Goal: Feedback & Contribution: Leave review/rating

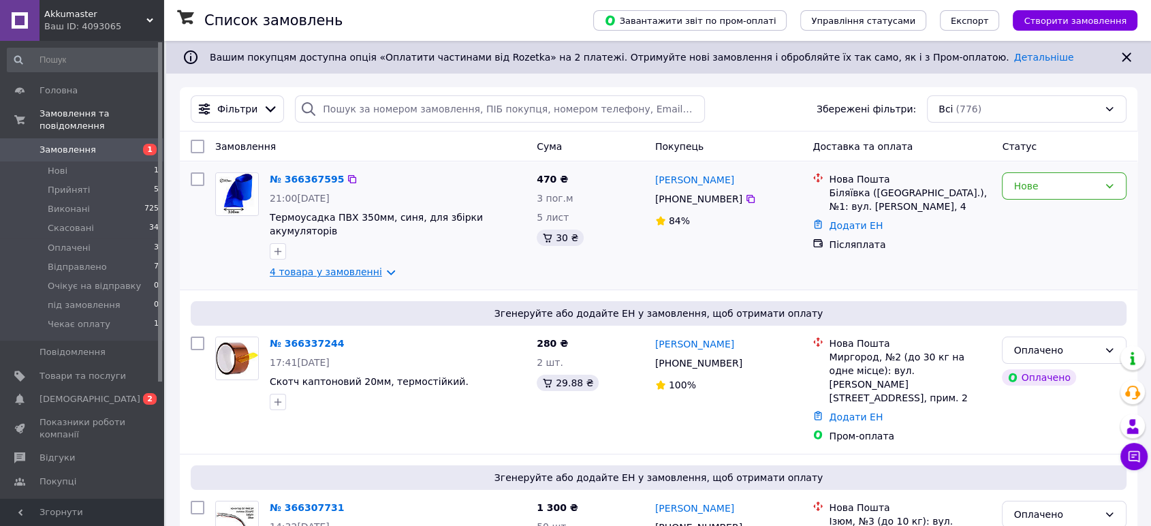
click at [366, 266] on link "4 товара у замовленні" at bounding box center [326, 271] width 112 height 11
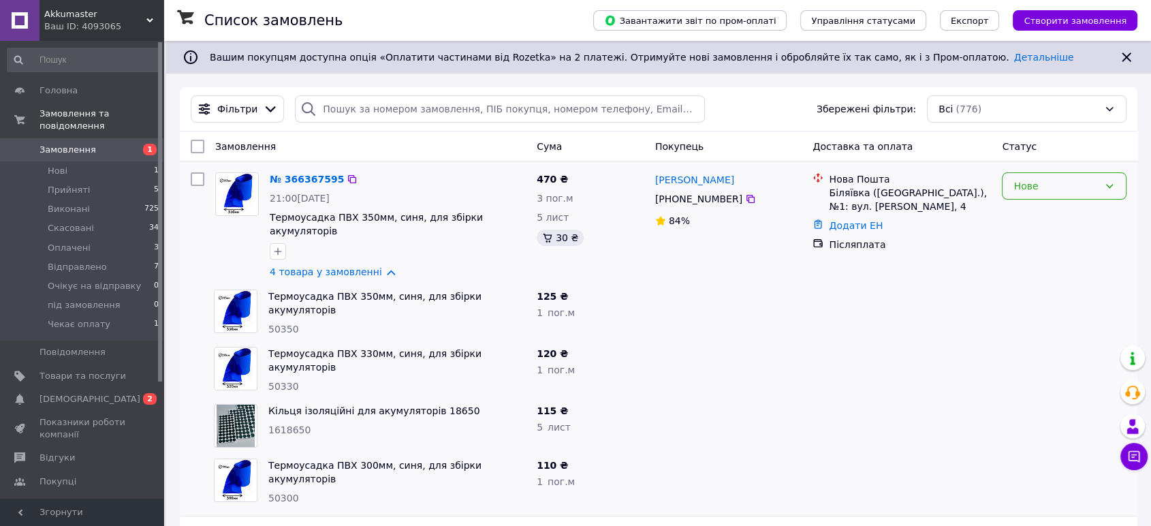
click at [1088, 183] on div "Нове" at bounding box center [1056, 185] width 85 height 15
drag, startPoint x: 1046, startPoint y: 215, endPoint x: 1033, endPoint y: 218, distance: 14.0
click at [1046, 215] on li "Прийнято" at bounding box center [1064, 215] width 123 height 25
click at [70, 393] on span "[DEMOGRAPHIC_DATA]" at bounding box center [90, 399] width 101 height 12
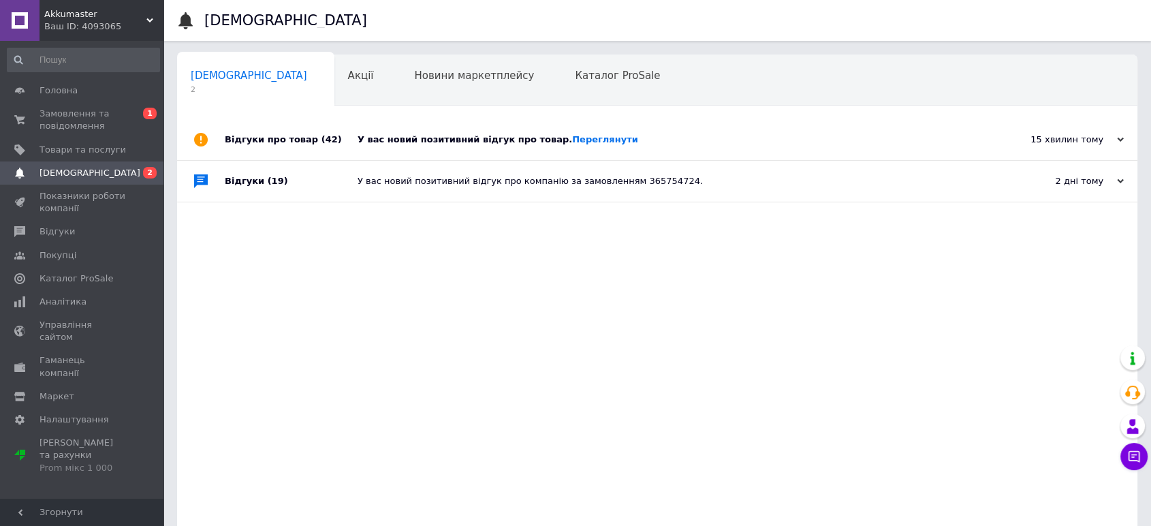
click at [416, 140] on div "У вас новий позитивний відгук про товар. [GEOGRAPHIC_DATA]" at bounding box center [673, 140] width 630 height 12
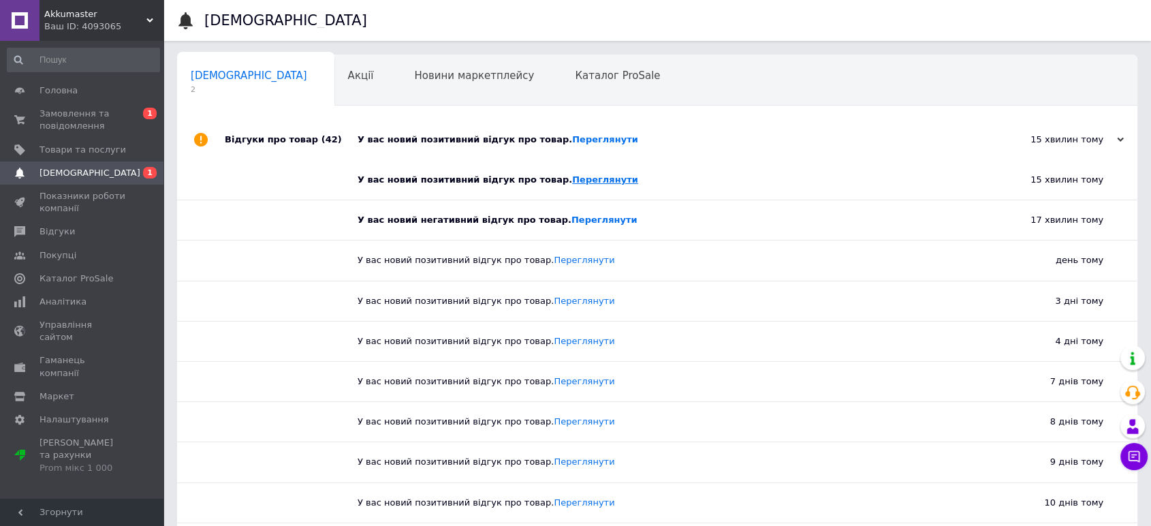
click at [572, 181] on link "Переглянути" at bounding box center [605, 179] width 66 height 10
click at [572, 219] on link "Переглянути" at bounding box center [605, 220] width 66 height 10
click at [54, 174] on span "[DEMOGRAPHIC_DATA]" at bounding box center [90, 173] width 101 height 12
click at [72, 111] on span "Замовлення та повідомлення" at bounding box center [83, 120] width 87 height 25
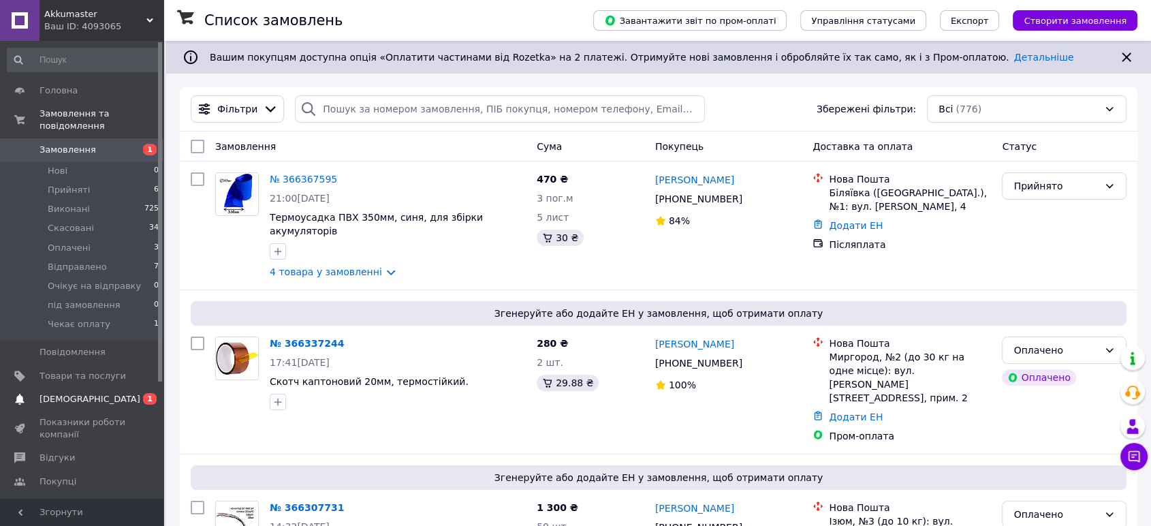
click at [67, 393] on span "[DEMOGRAPHIC_DATA]" at bounding box center [90, 399] width 101 height 12
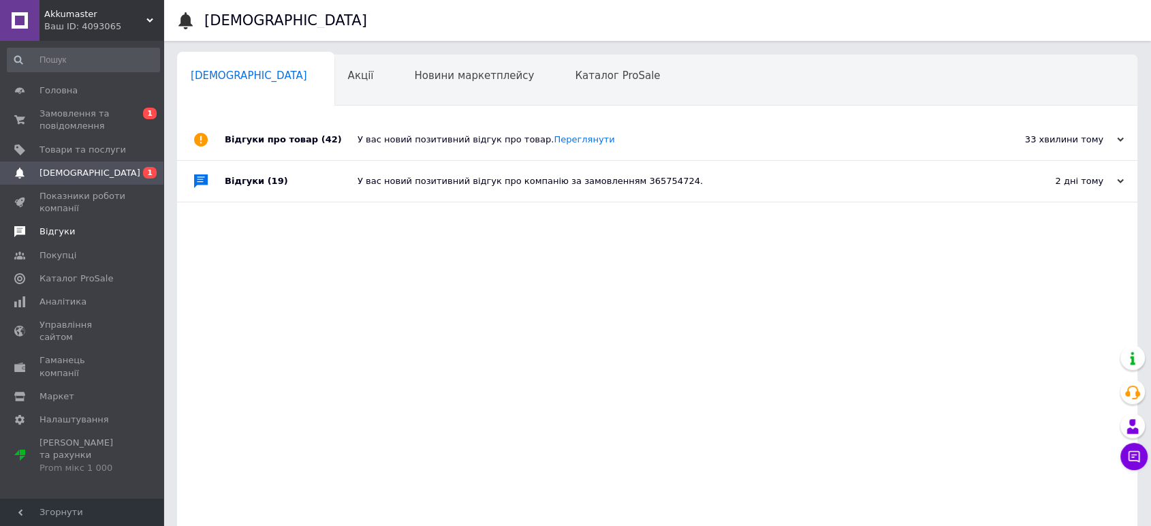
click at [54, 230] on span "Відгуки" at bounding box center [57, 231] width 35 height 12
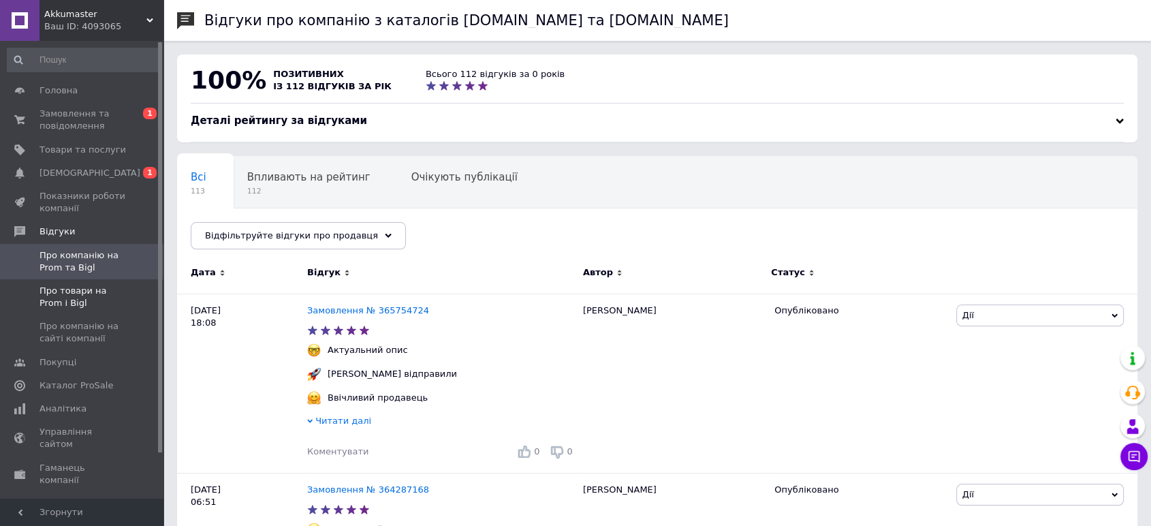
click at [69, 287] on span "Про товари на Prom і Bigl" at bounding box center [83, 297] width 87 height 25
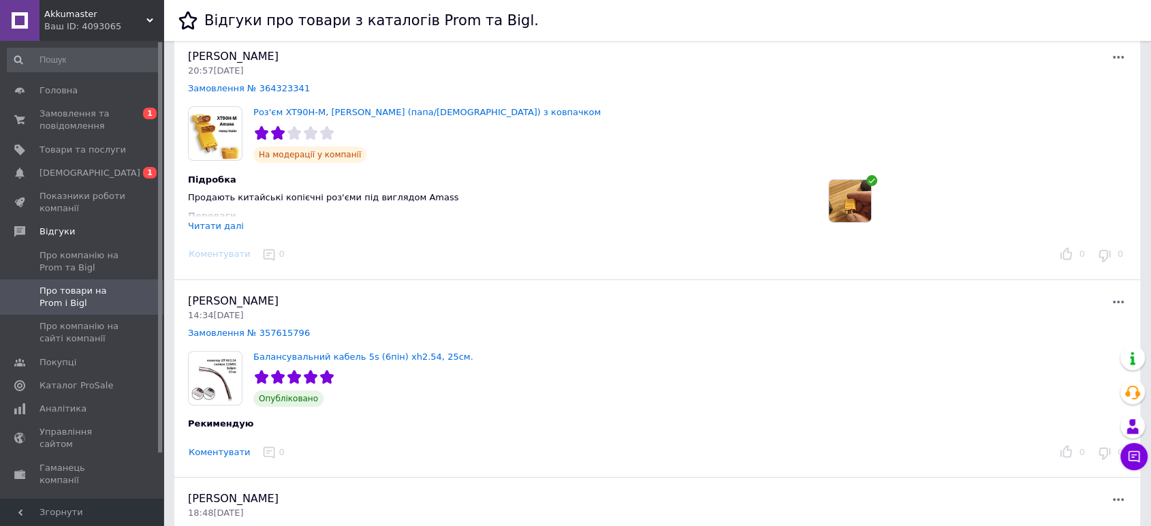
scroll to position [378, 0]
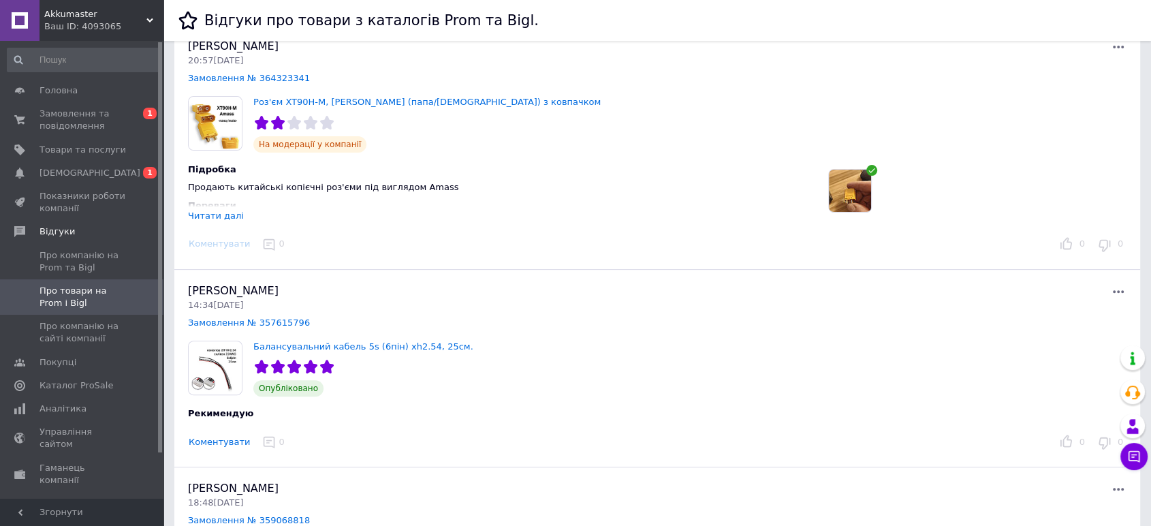
click at [217, 216] on div "Читати далі" at bounding box center [216, 215] width 56 height 10
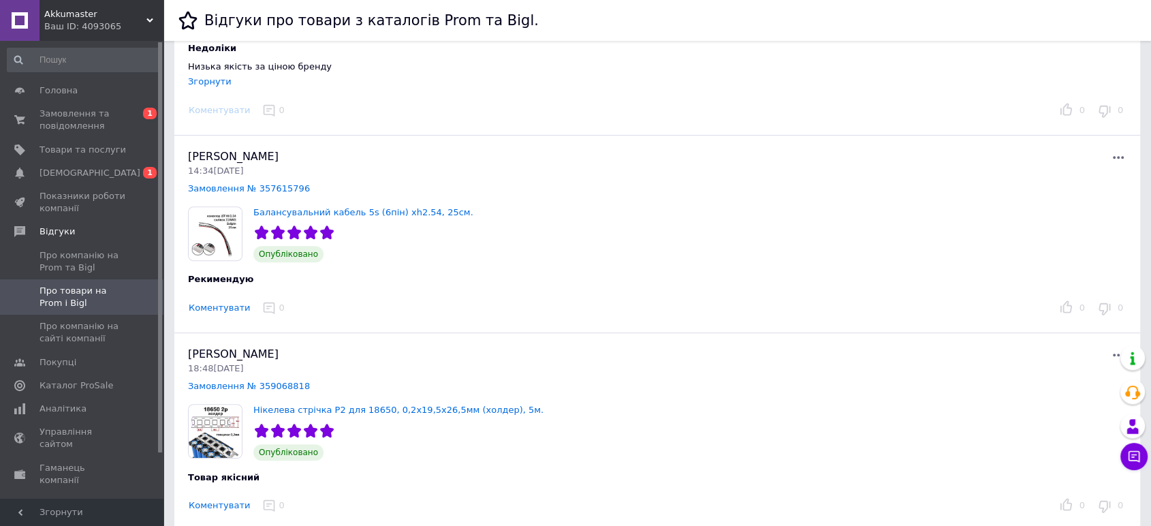
scroll to position [605, 0]
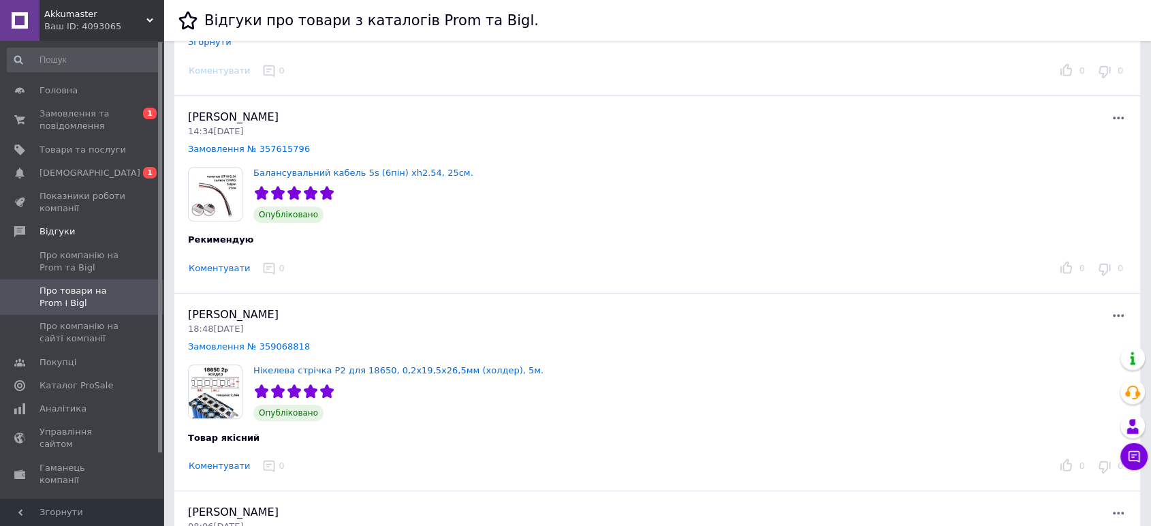
click at [213, 268] on button "Коментувати" at bounding box center [219, 269] width 63 height 14
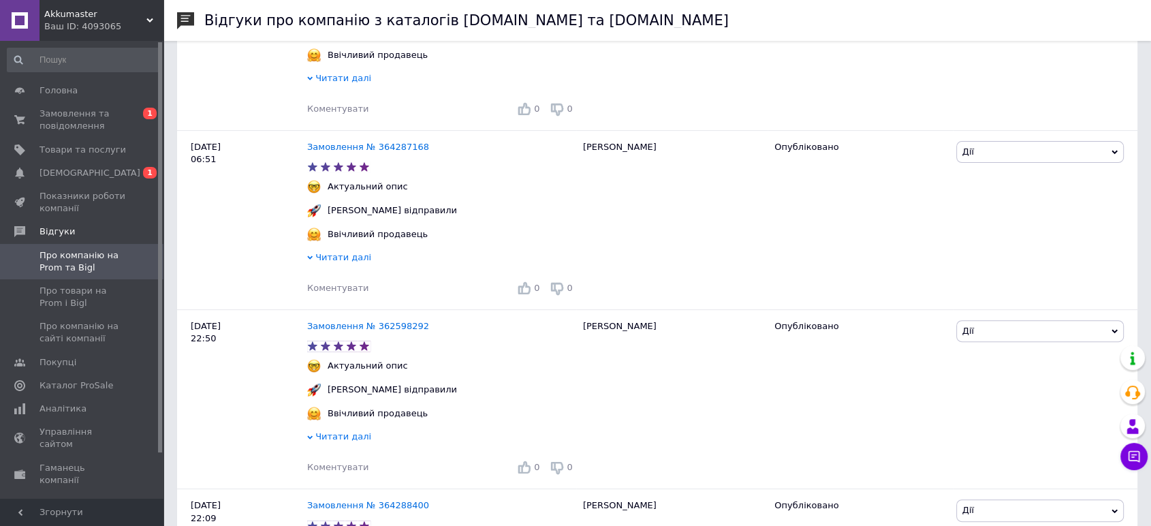
scroll to position [302, 0]
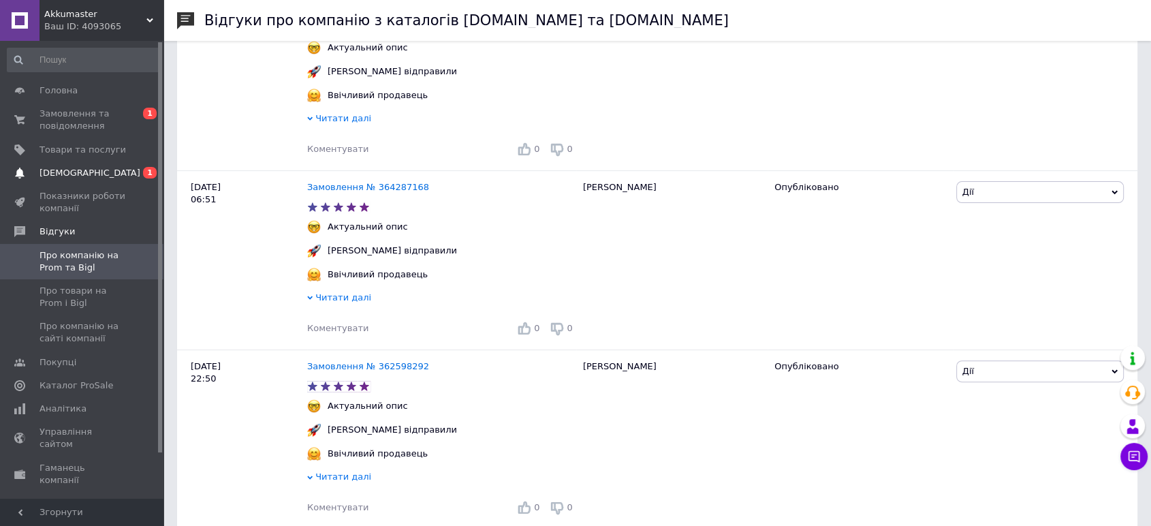
click at [65, 166] on link "Сповіщення 0 1" at bounding box center [83, 172] width 167 height 23
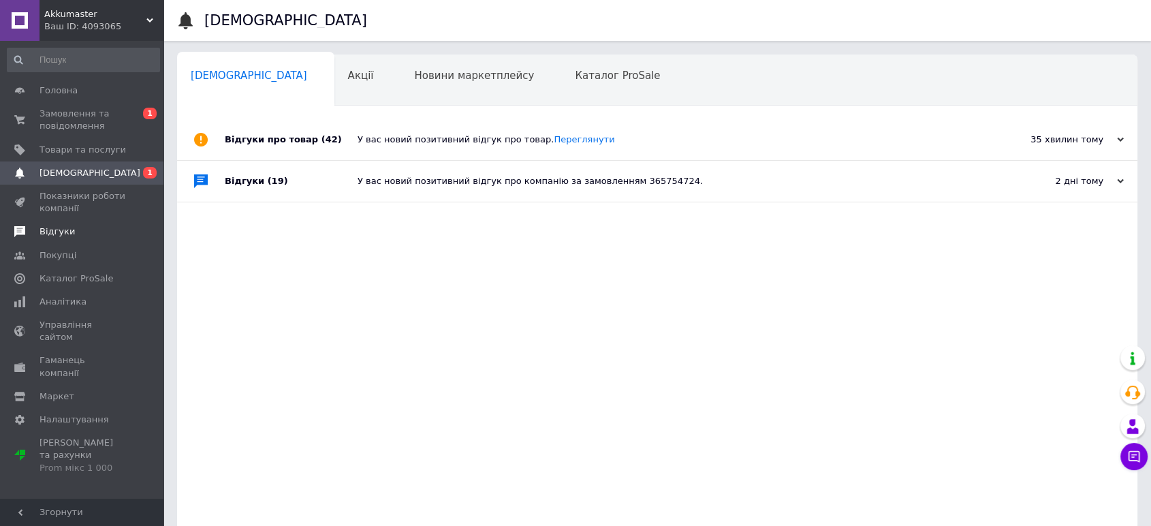
click at [57, 231] on span "Відгуки" at bounding box center [57, 231] width 35 height 12
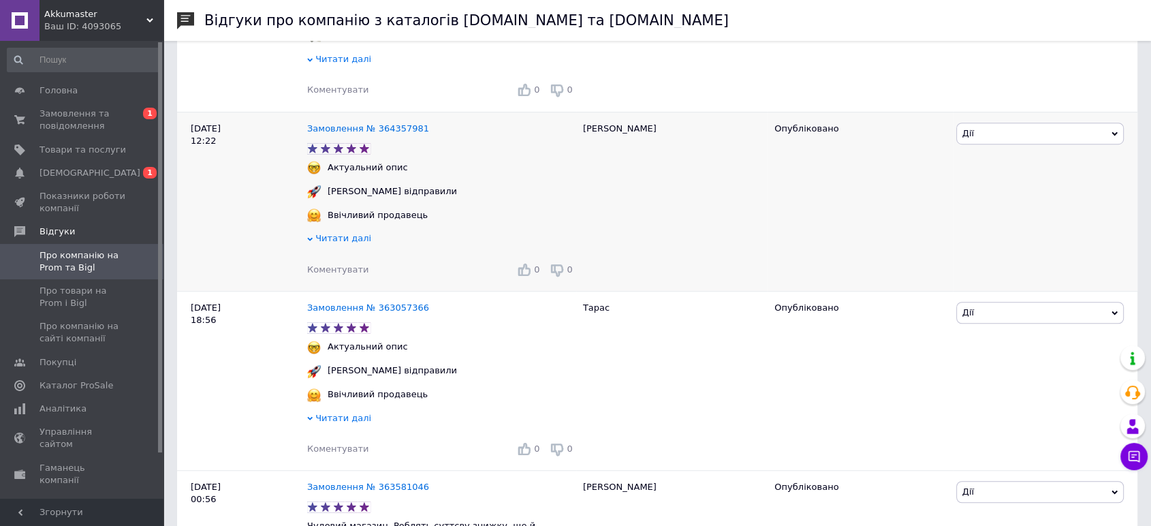
scroll to position [908, 0]
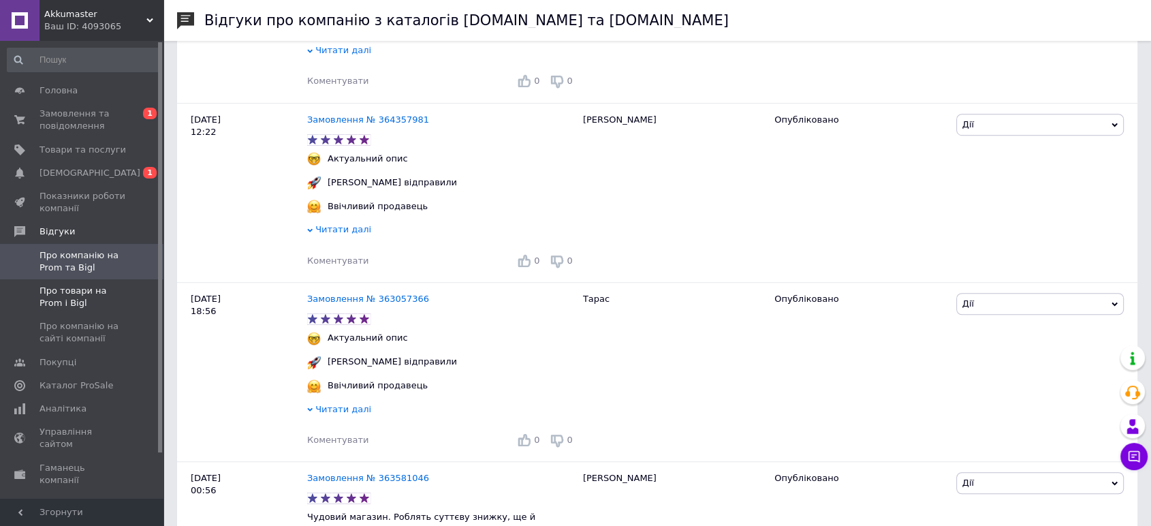
click at [61, 293] on span "Про товари на Prom і Bigl" at bounding box center [83, 297] width 87 height 25
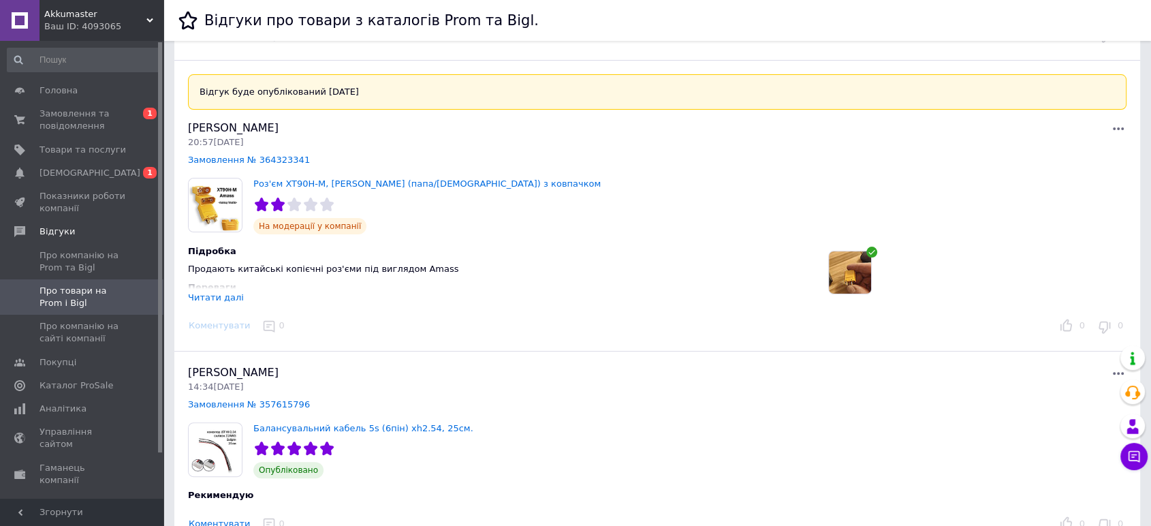
scroll to position [302, 0]
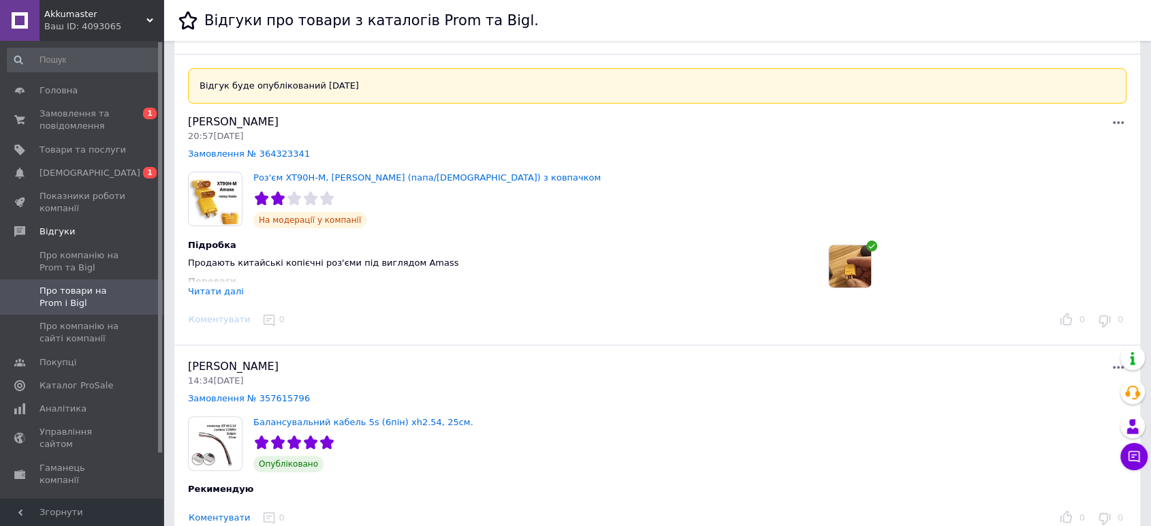
click at [217, 293] on div "Читати далі" at bounding box center [216, 291] width 56 height 10
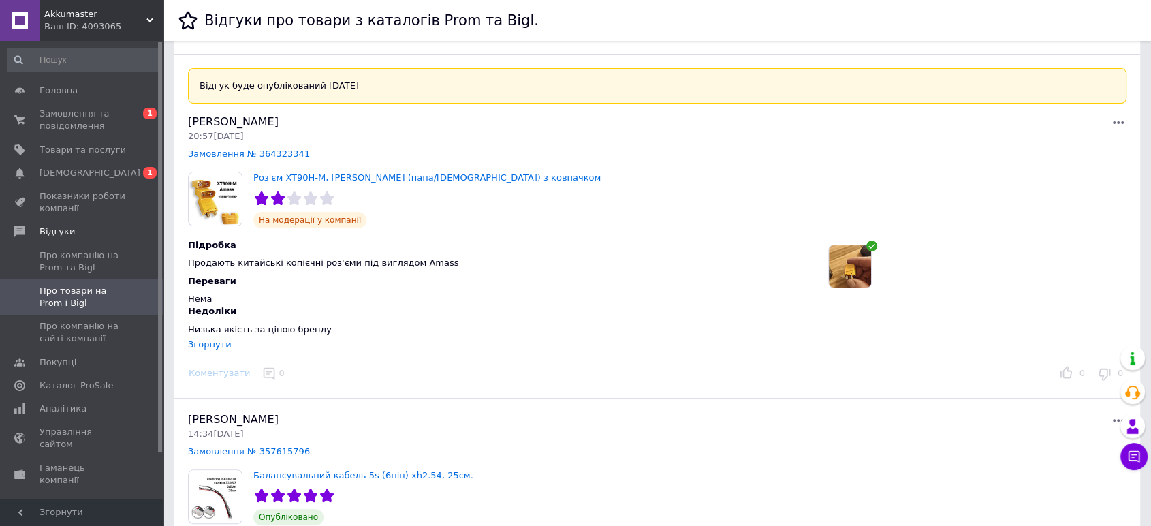
click at [1117, 123] on icon at bounding box center [1118, 122] width 16 height 16
click at [1035, 176] on button "Оскаржити" at bounding box center [1055, 180] width 143 height 27
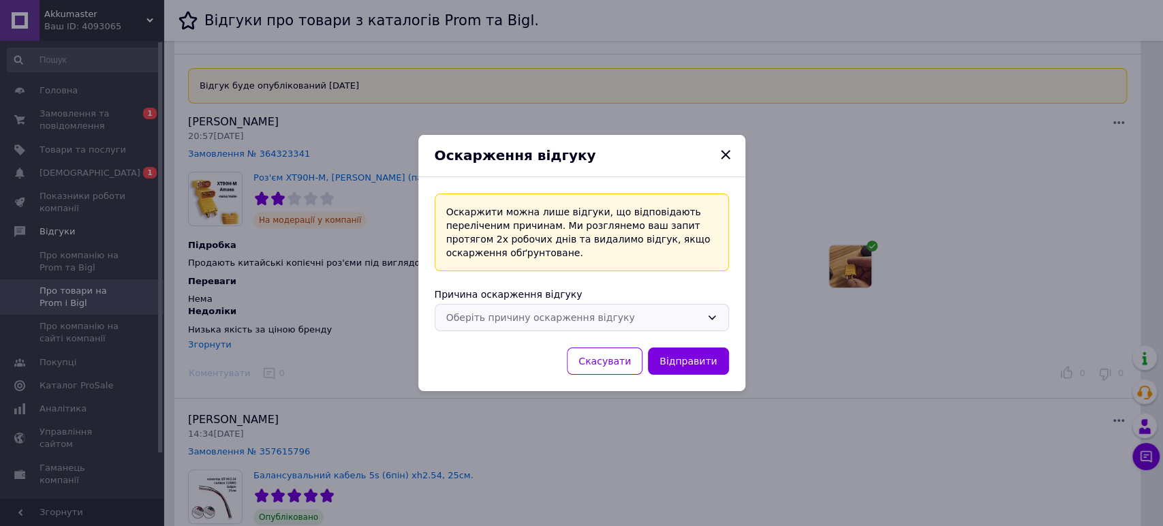
click at [707, 315] on icon at bounding box center [711, 317] width 11 height 11
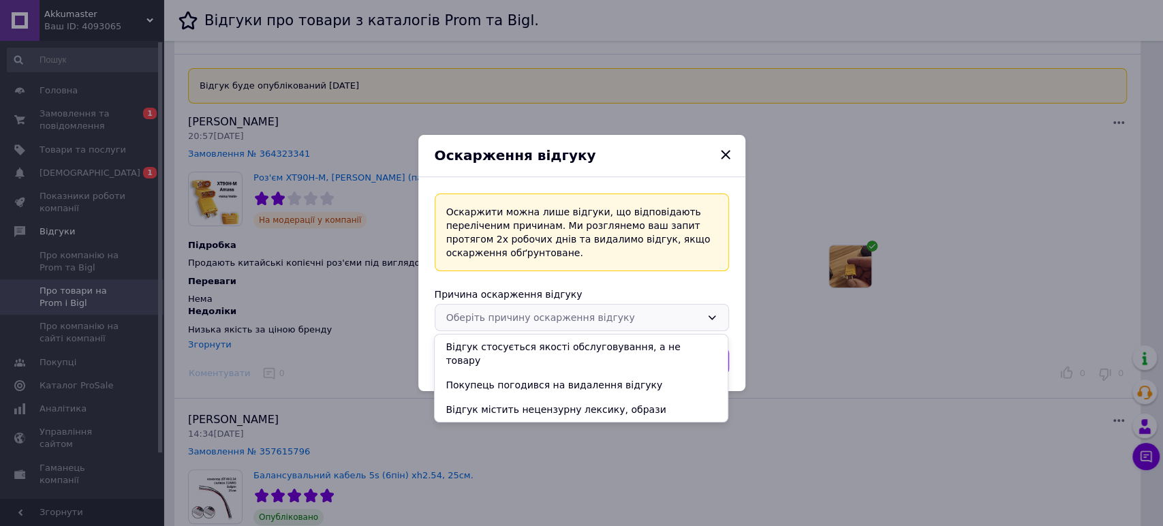
click at [572, 446] on div "Оскарження відгуку Оскаржити можна лише відгуки, що відповідають переліченим пр…" at bounding box center [581, 263] width 1163 height 526
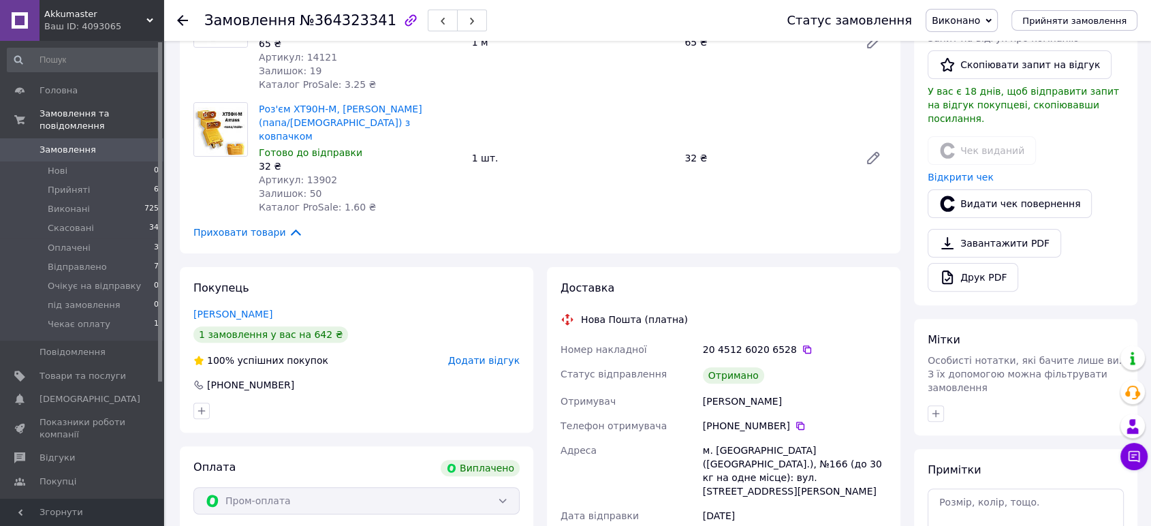
scroll to position [378, 0]
click at [53, 452] on span "Відгуки" at bounding box center [57, 458] width 35 height 12
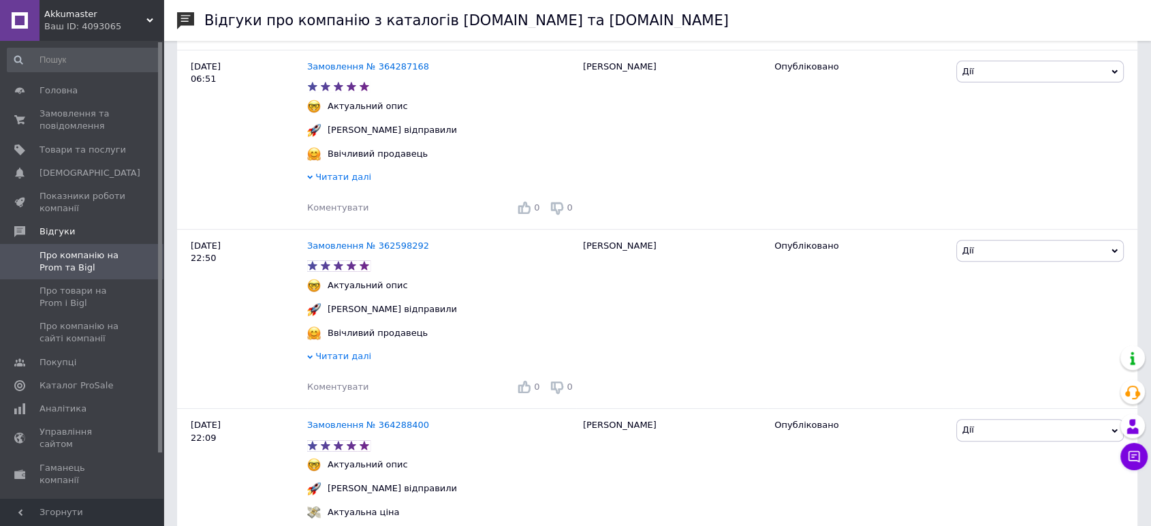
scroll to position [454, 0]
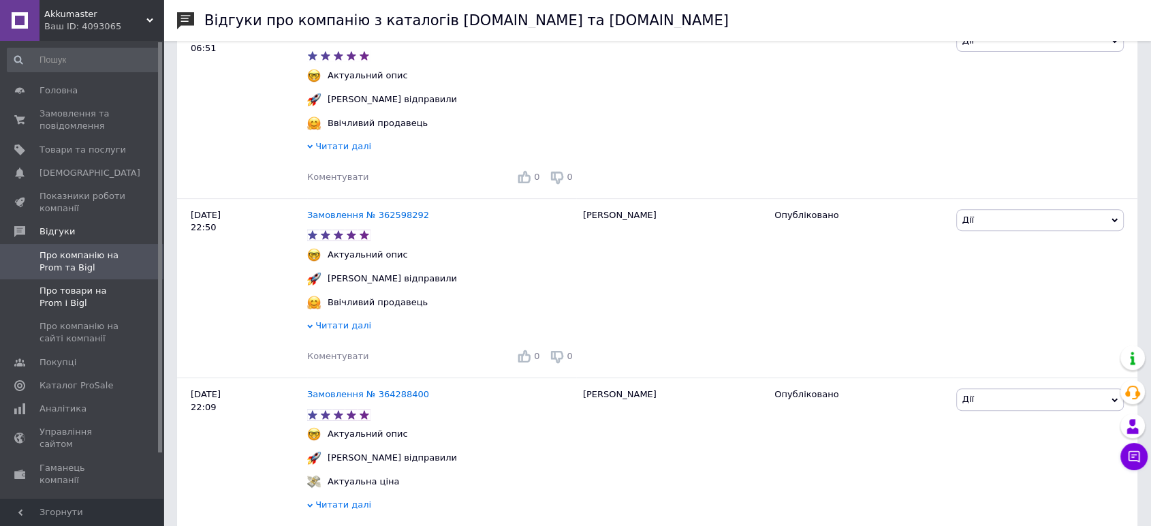
click at [80, 291] on span "Про товари на Prom і Bigl" at bounding box center [83, 297] width 87 height 25
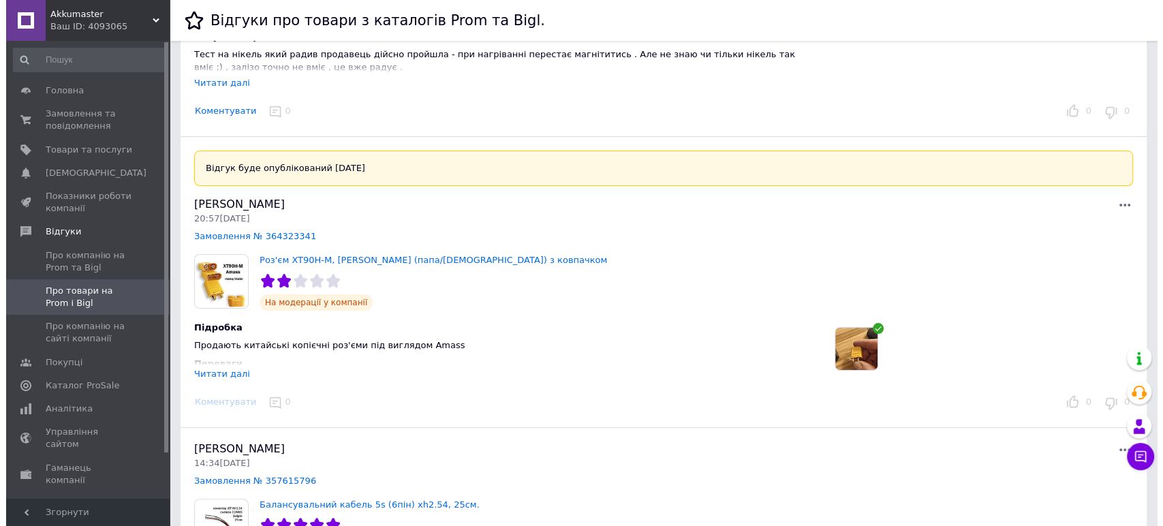
scroll to position [227, 0]
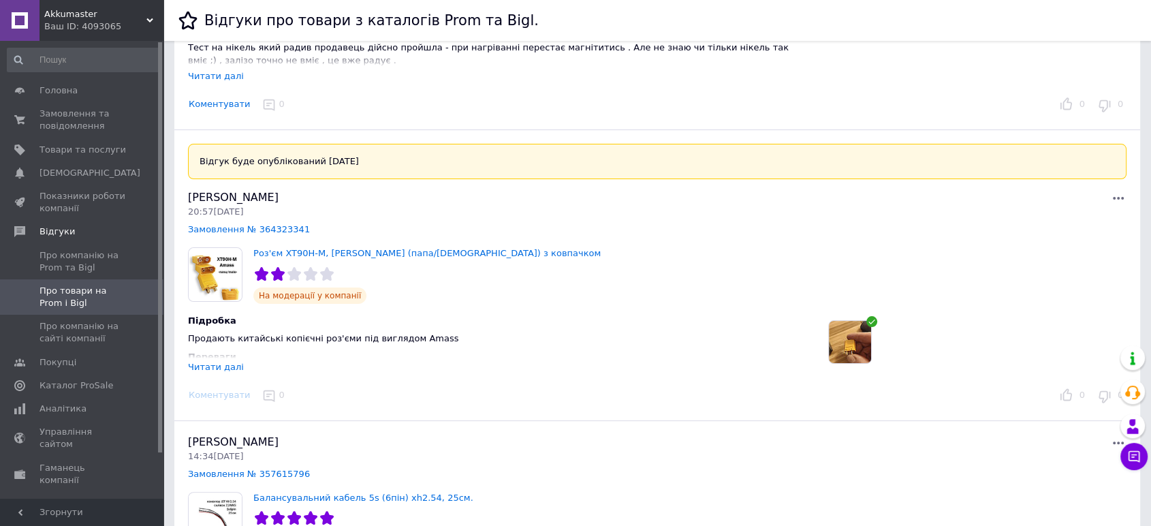
click at [218, 369] on div "Читати далі" at bounding box center [216, 367] width 56 height 10
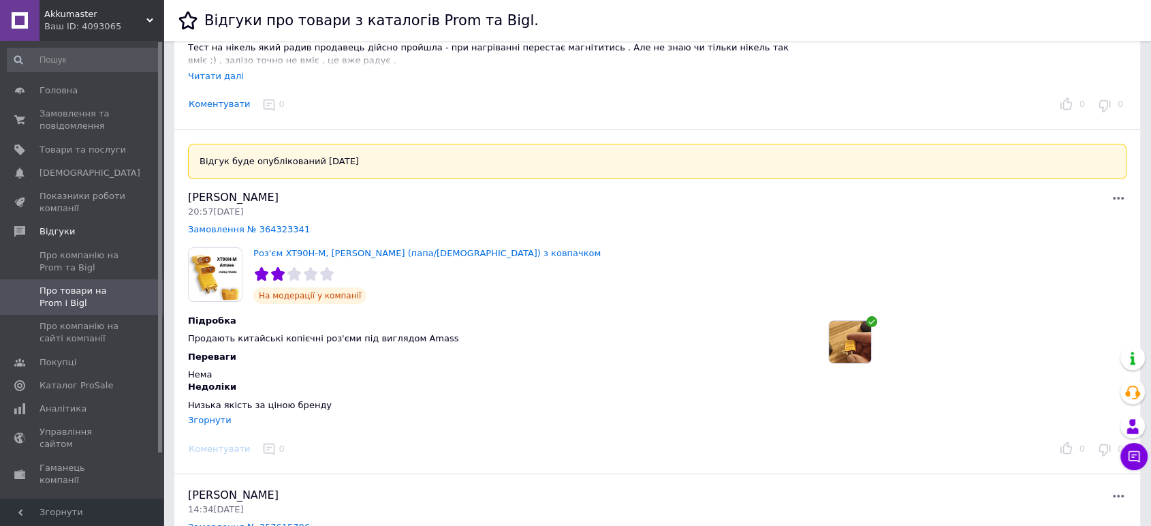
click at [850, 339] on img at bounding box center [850, 342] width 42 height 42
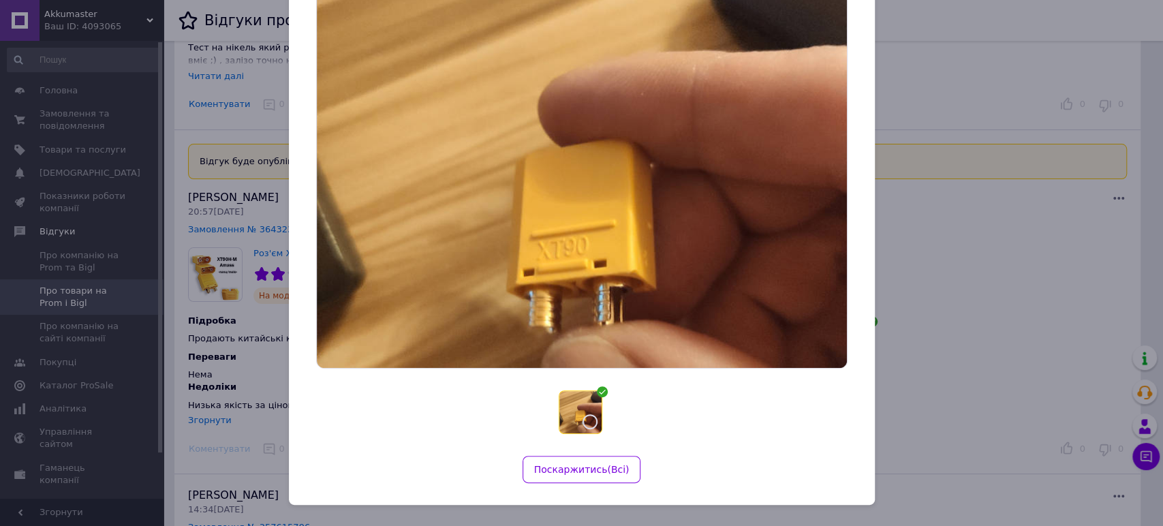
scroll to position [110, 0]
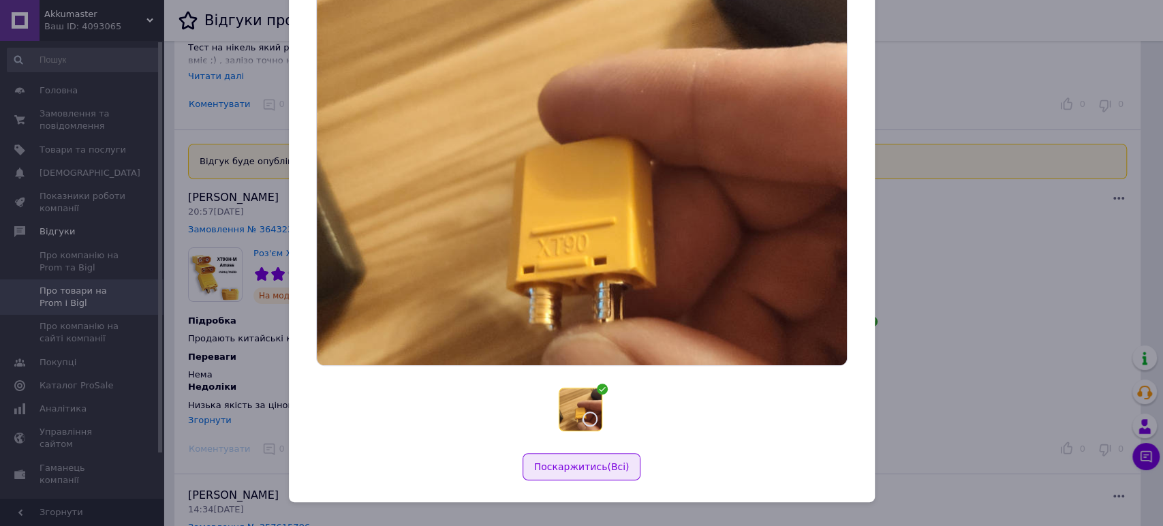
click at [576, 463] on button "Поскаржитись ( Всi )" at bounding box center [581, 466] width 119 height 27
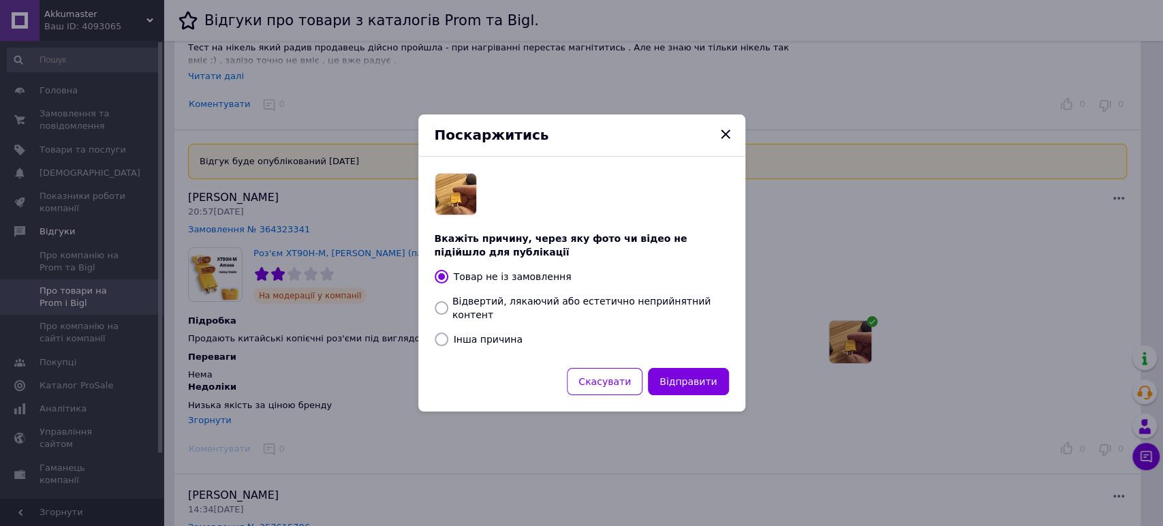
click at [723, 139] on icon "Закрыть" at bounding box center [725, 134] width 9 height 9
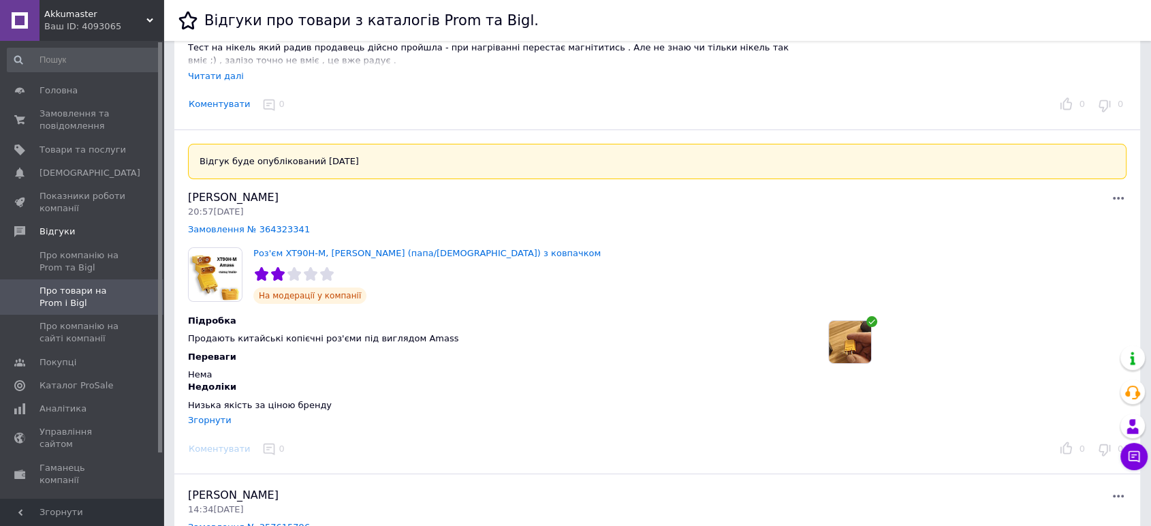
click at [858, 341] on img at bounding box center [850, 342] width 42 height 42
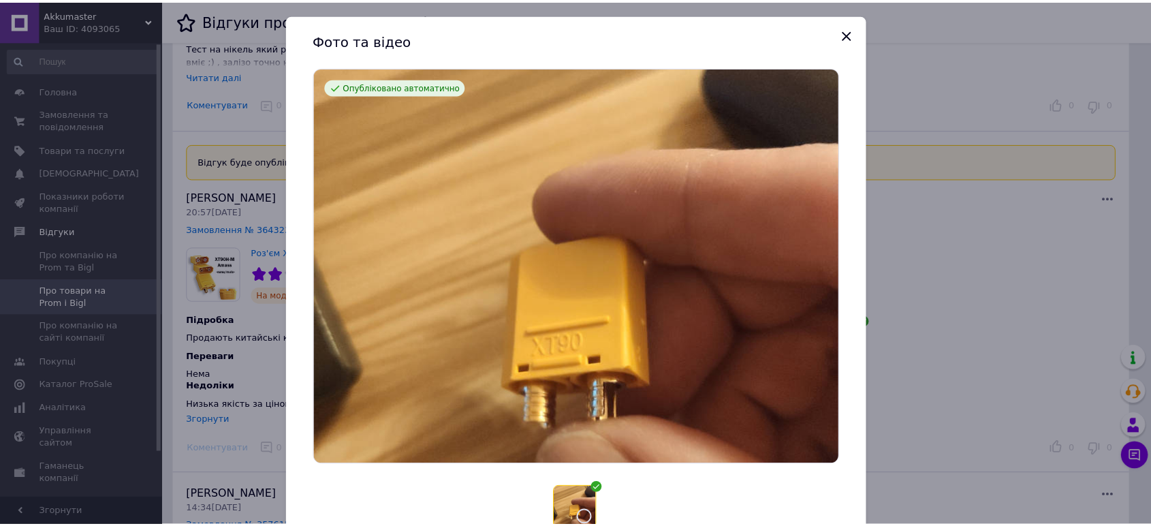
scroll to position [0, 0]
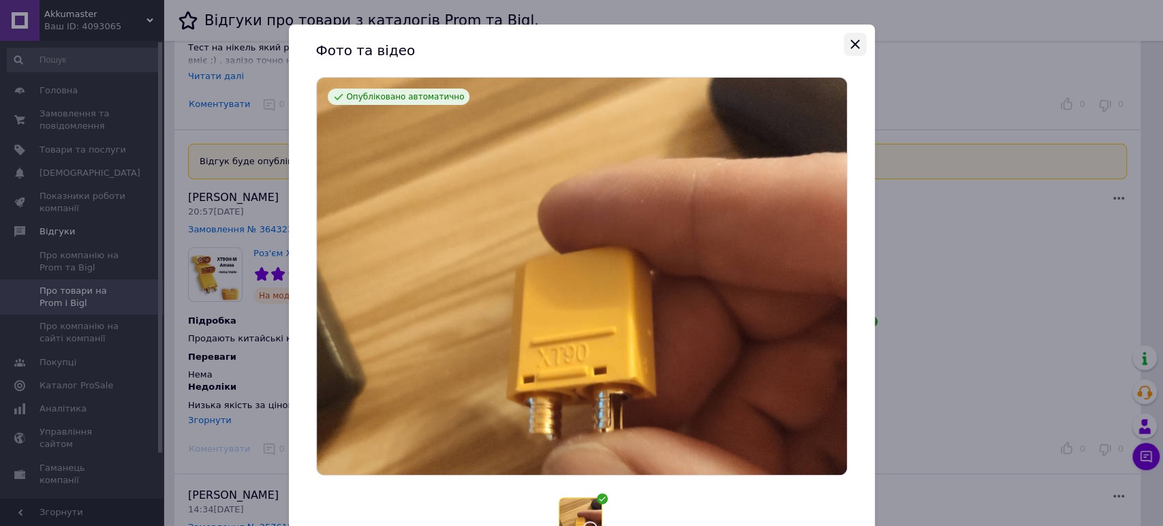
click at [850, 45] on icon "Закрыть" at bounding box center [854, 44] width 9 height 9
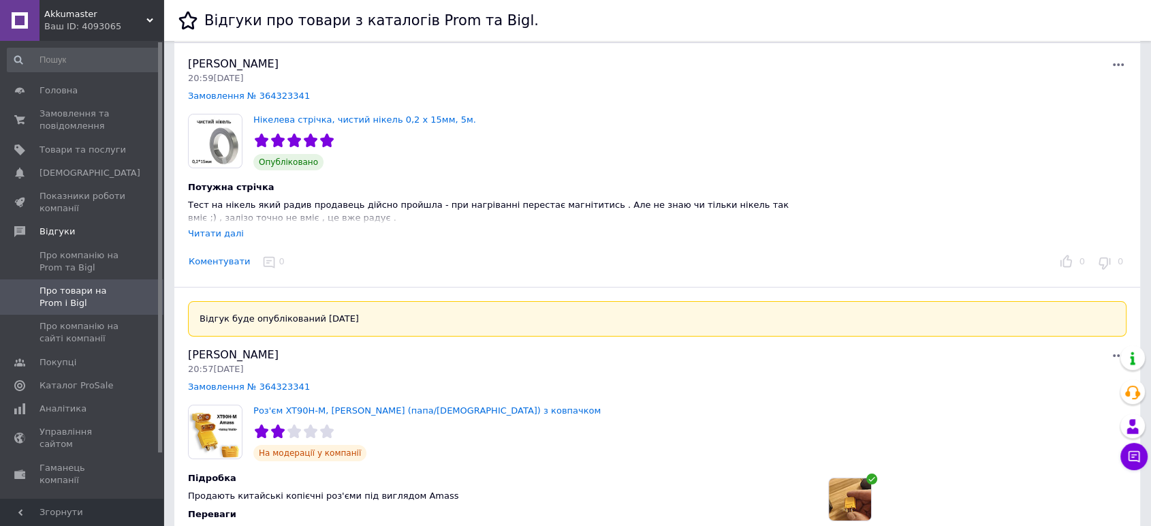
scroll to position [151, 0]
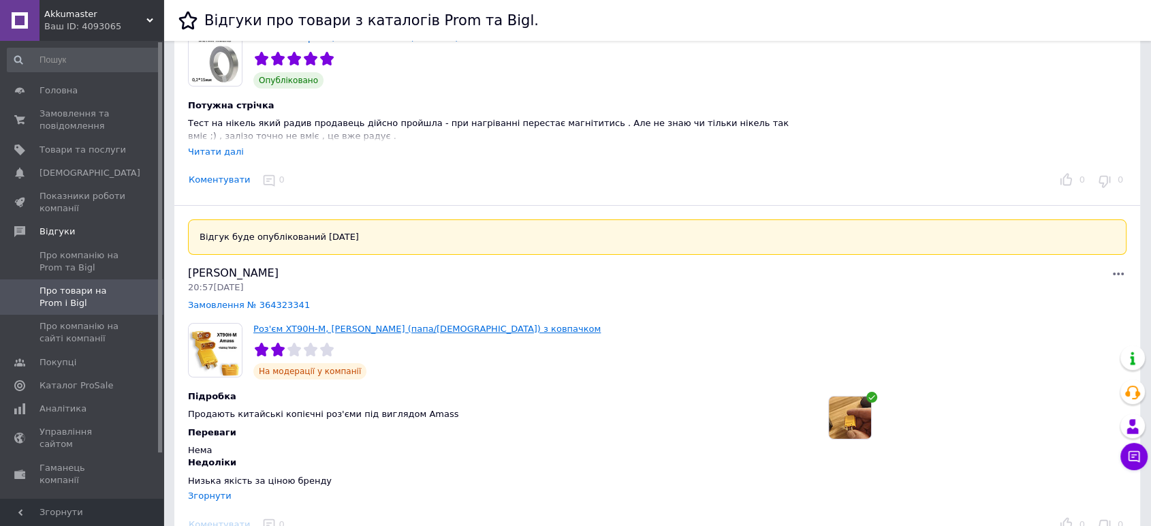
click at [358, 331] on link "Роз'єм XT90H-M, [PERSON_NAME] (папа/[DEMOGRAPHIC_DATA]) з ковпачком" at bounding box center [426, 329] width 347 height 10
